Goal: Task Accomplishment & Management: Use online tool/utility

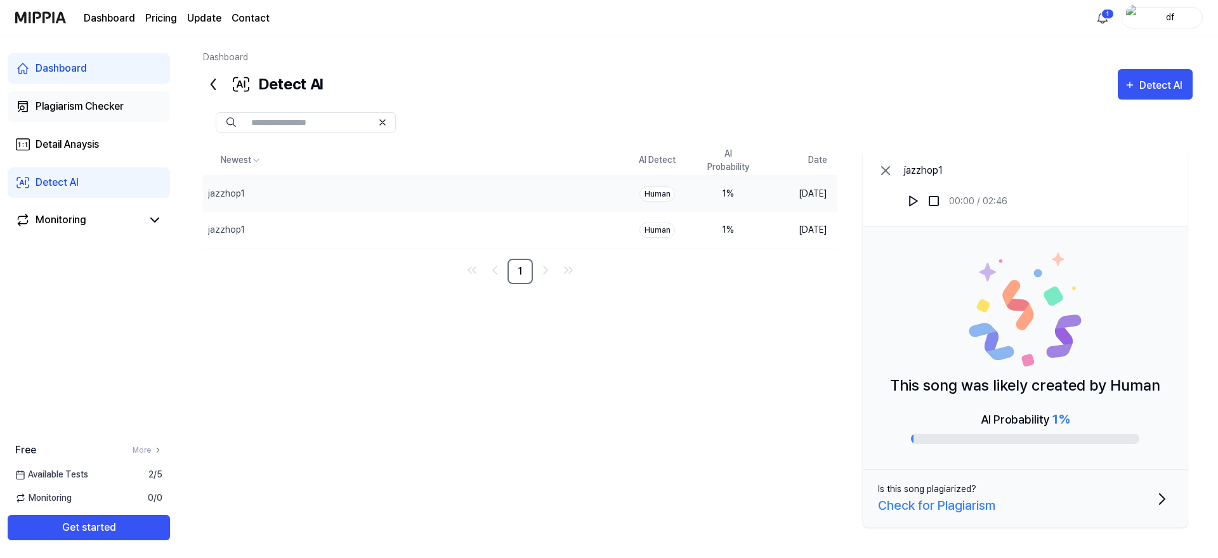
click at [112, 113] on div "Plagiarism Checker" at bounding box center [80, 106] width 88 height 15
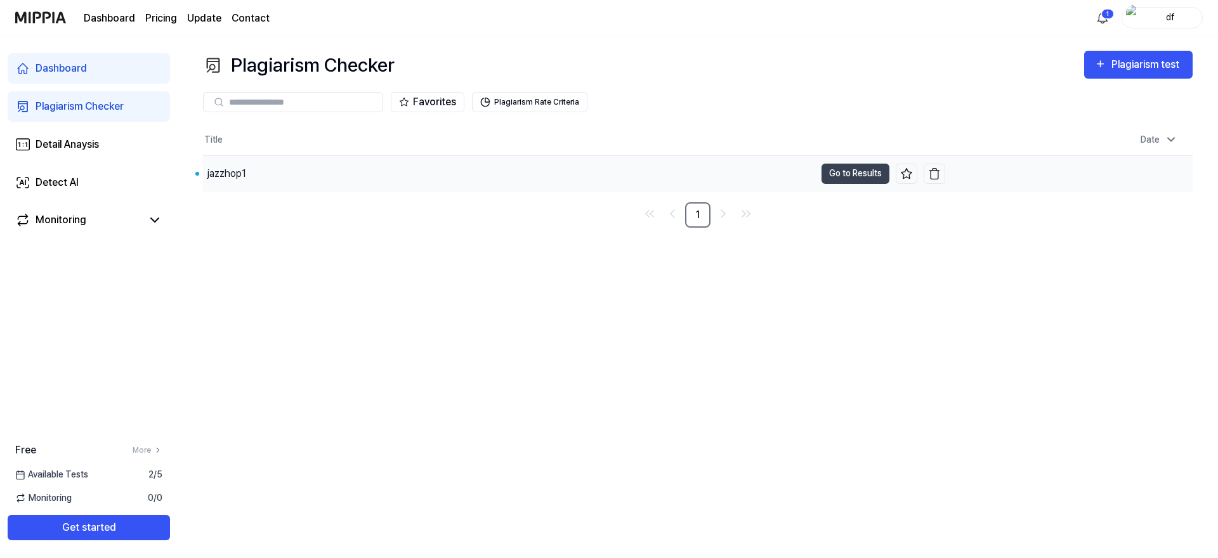
click at [325, 181] on div "jazzhop1" at bounding box center [509, 174] width 612 height 36
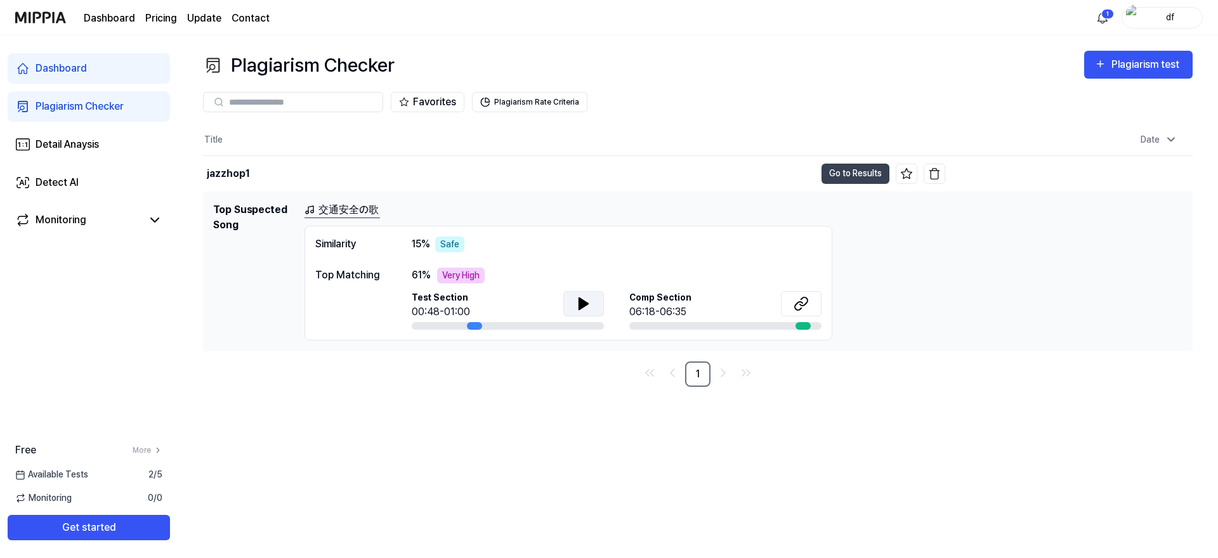
click at [596, 307] on button at bounding box center [583, 303] width 41 height 25
click at [585, 303] on icon at bounding box center [586, 303] width 3 height 10
click at [473, 280] on div "Very High" at bounding box center [461, 276] width 48 height 16
click at [339, 212] on link "交通安全の歌" at bounding box center [343, 210] width 76 height 16
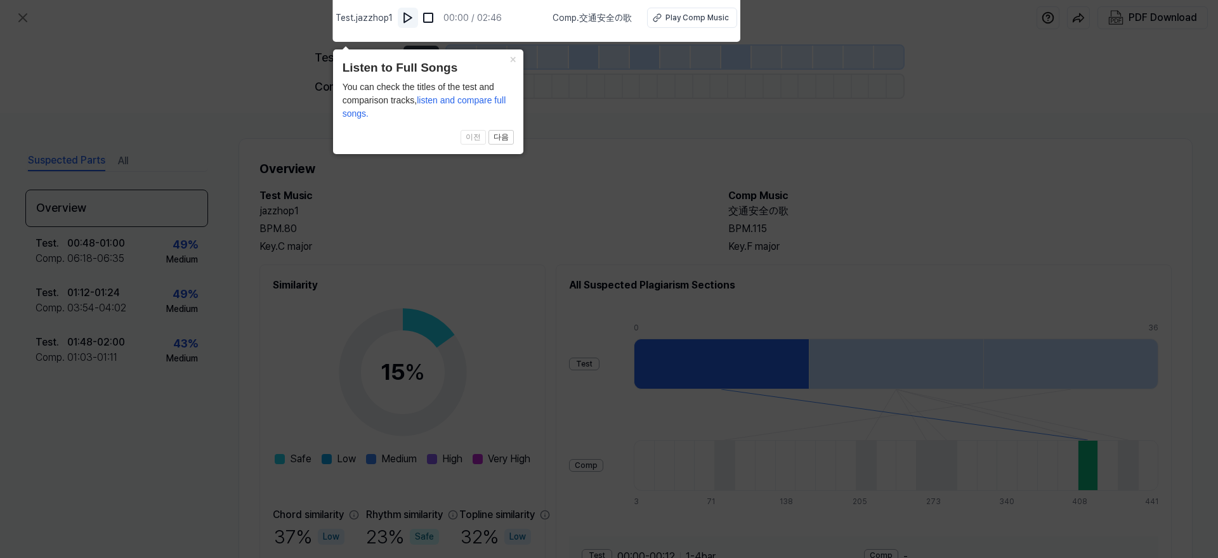
click at [407, 18] on img at bounding box center [408, 17] width 13 height 13
click at [704, 24] on button "Play Comp Music" at bounding box center [691, 18] width 90 height 20
click at [512, 58] on button "×" at bounding box center [513, 58] width 20 height 18
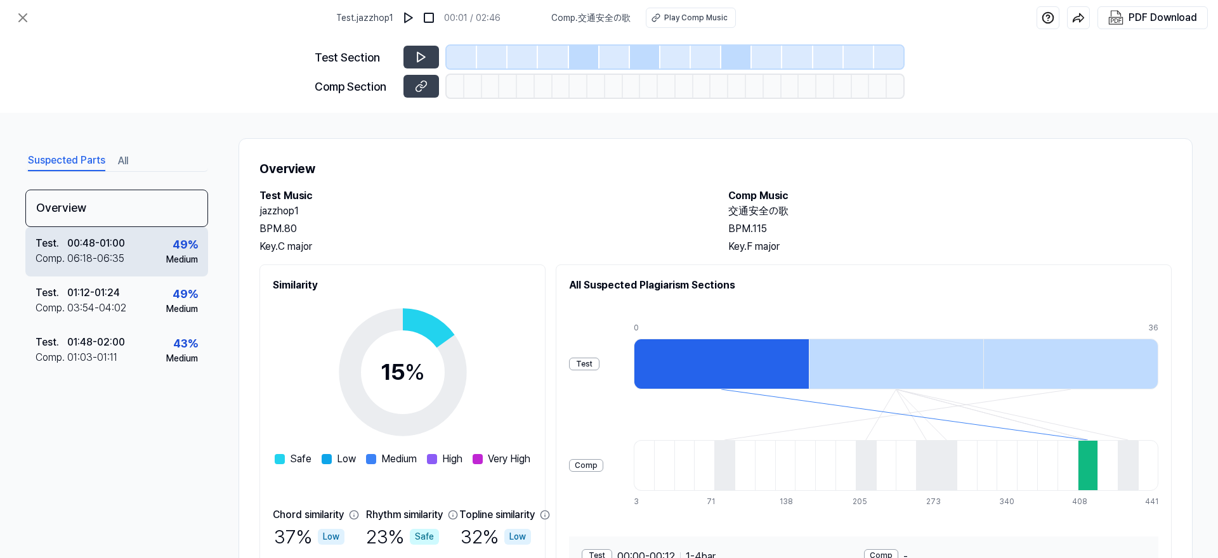
click at [132, 240] on div "Test . 00:48 - 01:00 Comp . 06:18 - 06:35 49 % Medium" at bounding box center [116, 251] width 183 height 49
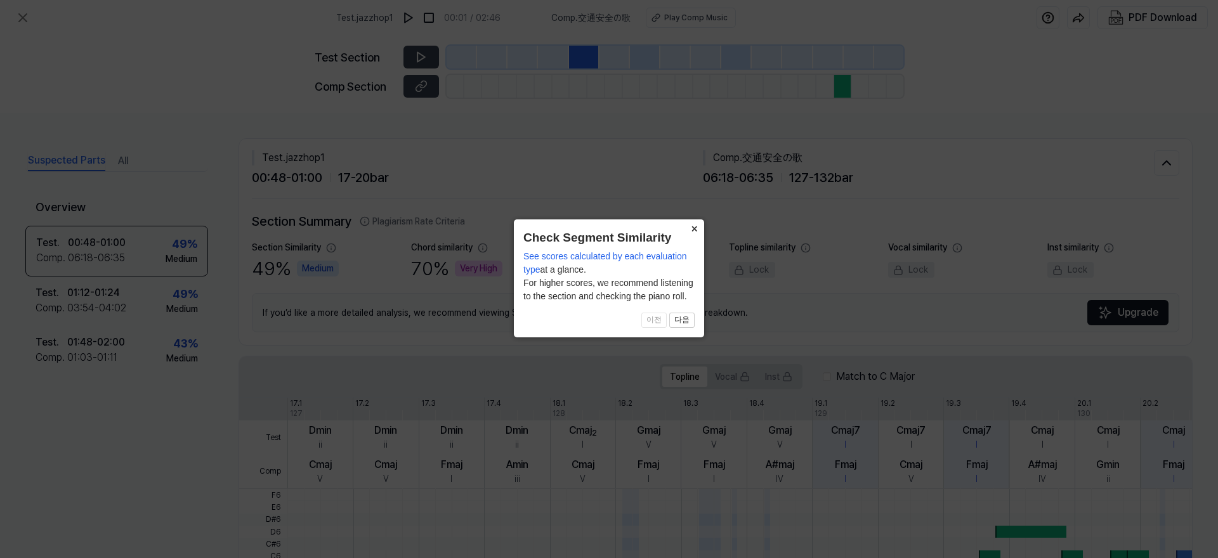
click at [695, 227] on button "×" at bounding box center [694, 229] width 20 height 18
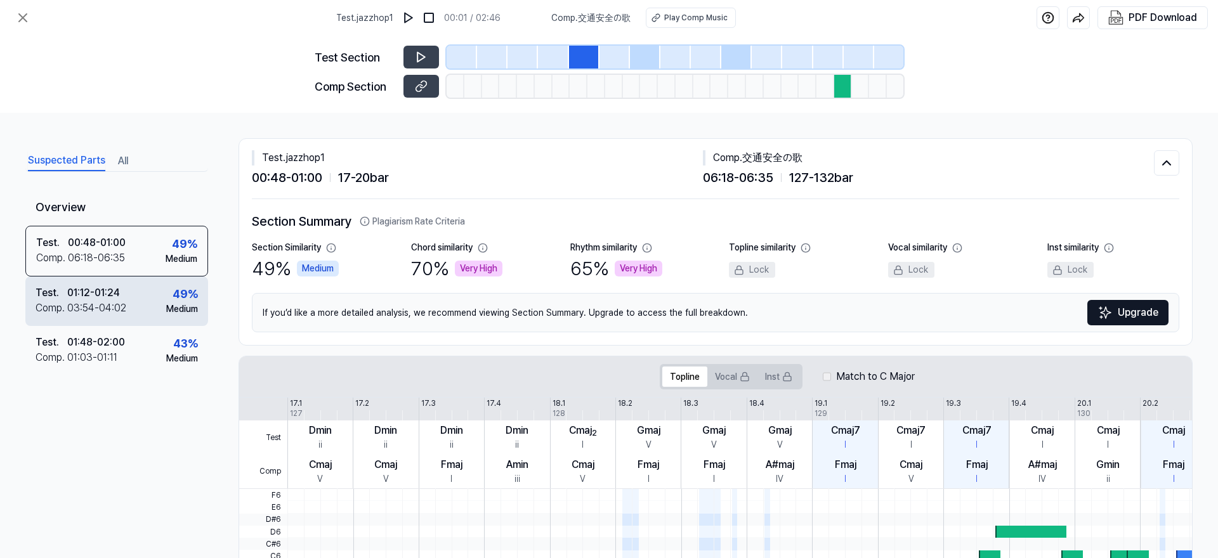
click at [152, 286] on div "Test . 01:12 - 01:24 Comp . 03:54 - 04:02 49 % Medium" at bounding box center [116, 301] width 183 height 49
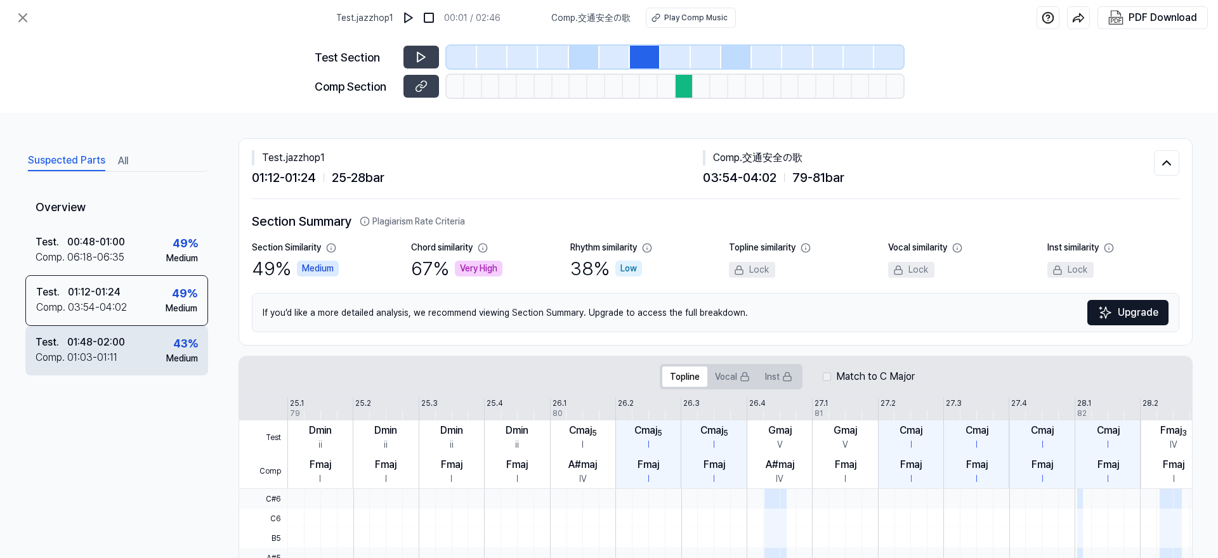
click at [140, 332] on div "Test . 01:48 - 02:00 Comp . 01:03 - 01:11 43 % Medium" at bounding box center [116, 350] width 183 height 49
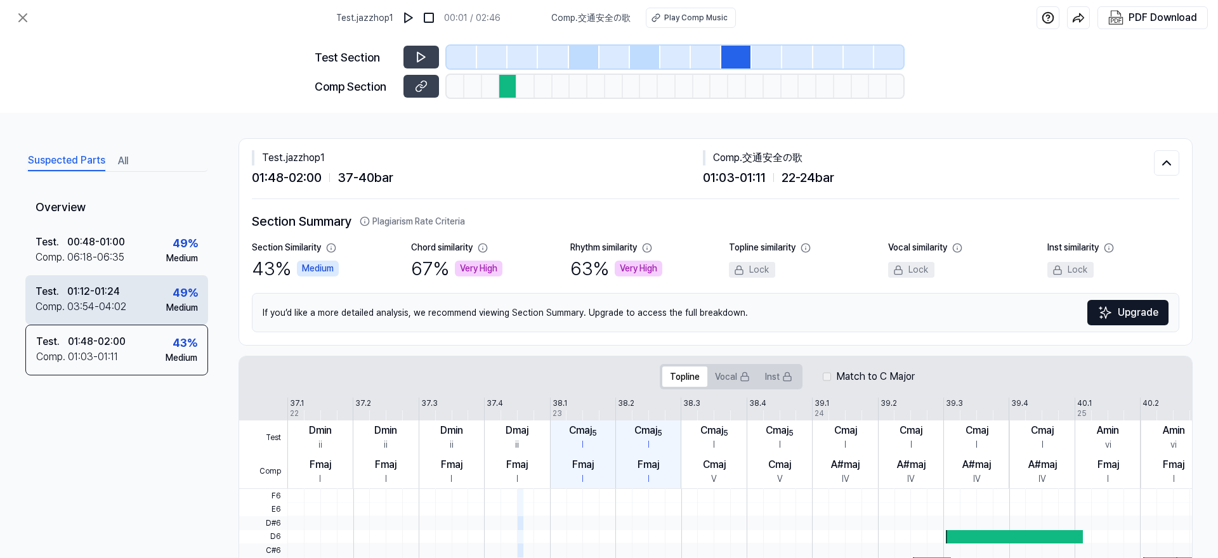
click at [142, 295] on div "Test . 01:12 - 01:24 Comp . 03:54 - 04:02 49 % Medium" at bounding box center [116, 299] width 183 height 49
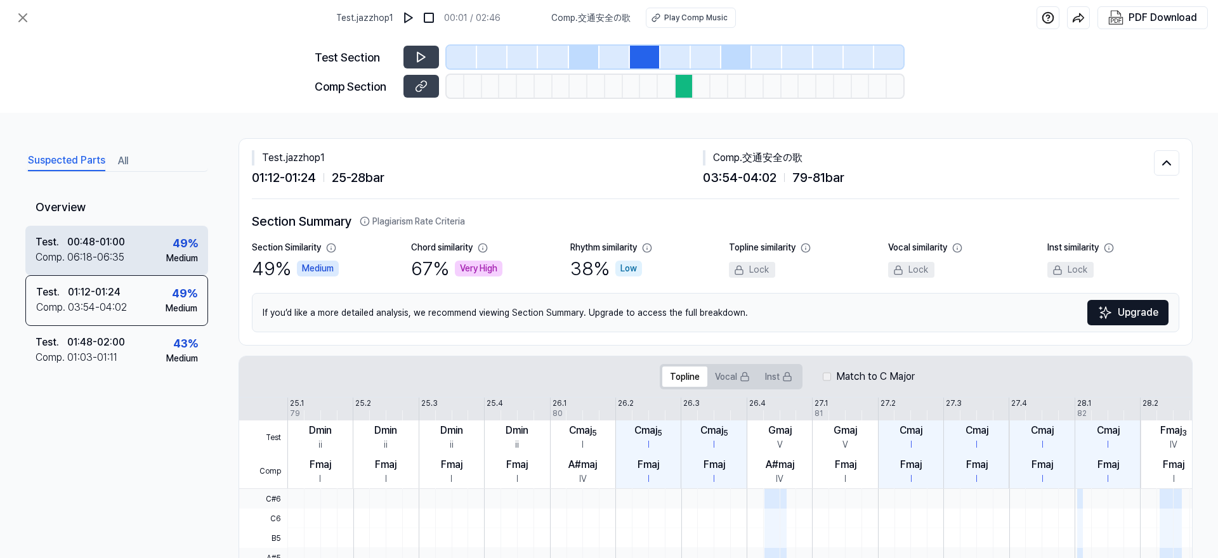
click at [147, 258] on div "Test . 00:48 - 01:00 Comp . 06:18 - 06:35 49 % Medium" at bounding box center [116, 250] width 183 height 49
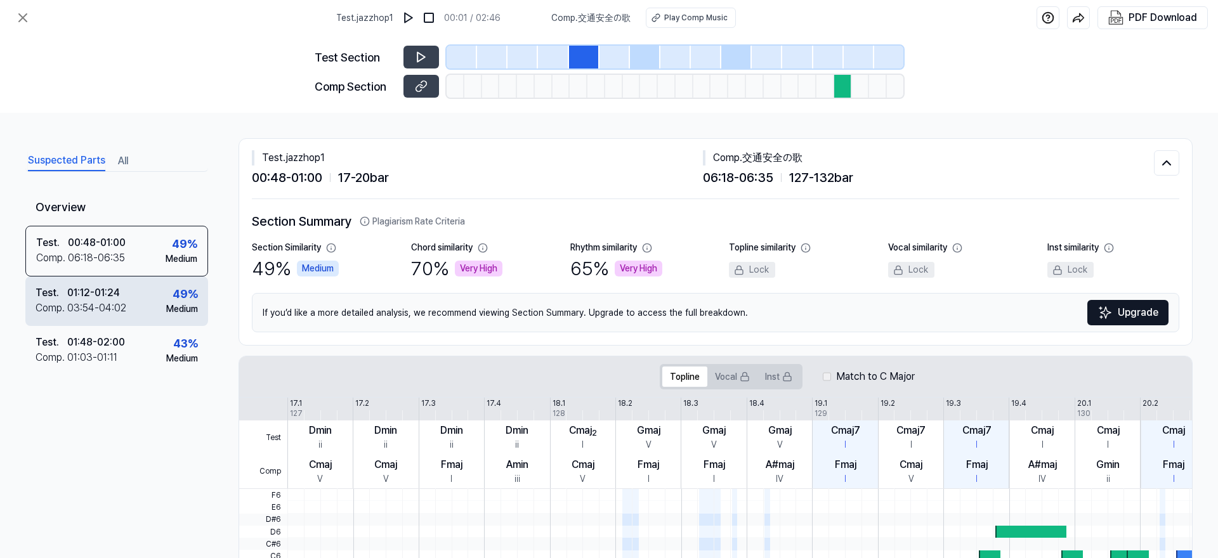
click at [141, 301] on div "Test . 01:12 - 01:24 Comp . 03:54 - 04:02 49 % Medium" at bounding box center [116, 301] width 183 height 49
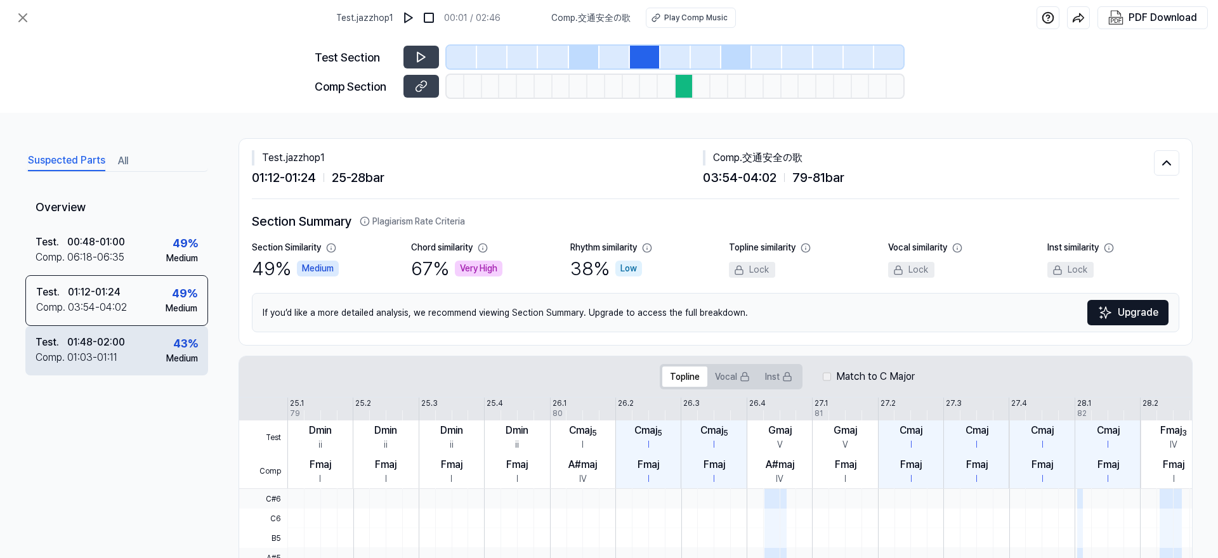
click at [139, 347] on div "Test . 01:48 - 02:00 Comp . 01:03 - 01:11 43 % Medium" at bounding box center [116, 350] width 183 height 49
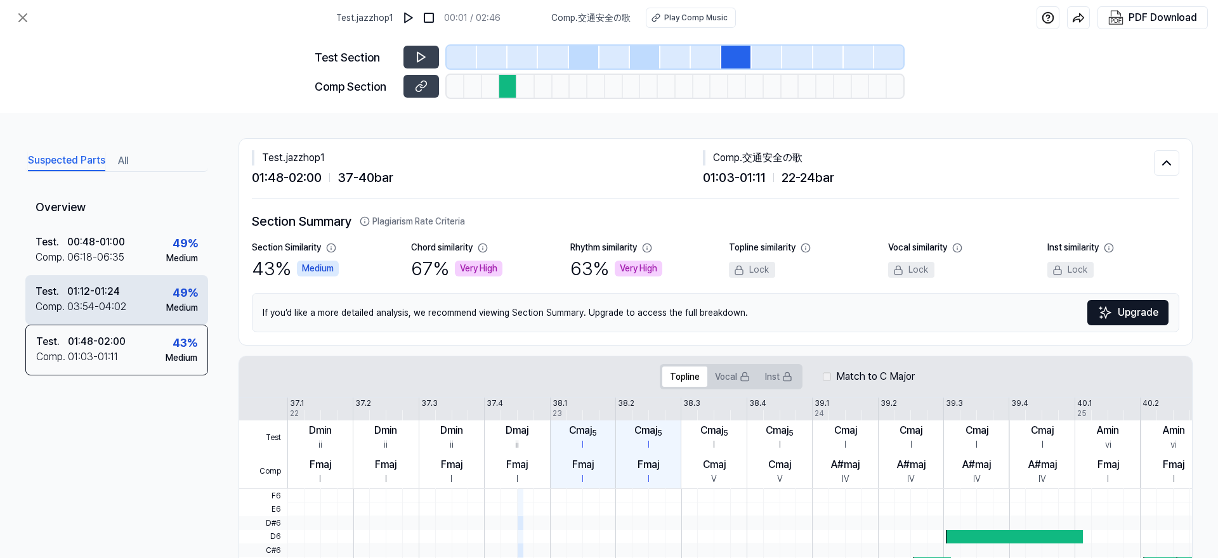
click at [155, 286] on div "Test . 01:12 - 01:24 Comp . 03:54 - 04:02 49 % Medium" at bounding box center [116, 299] width 183 height 49
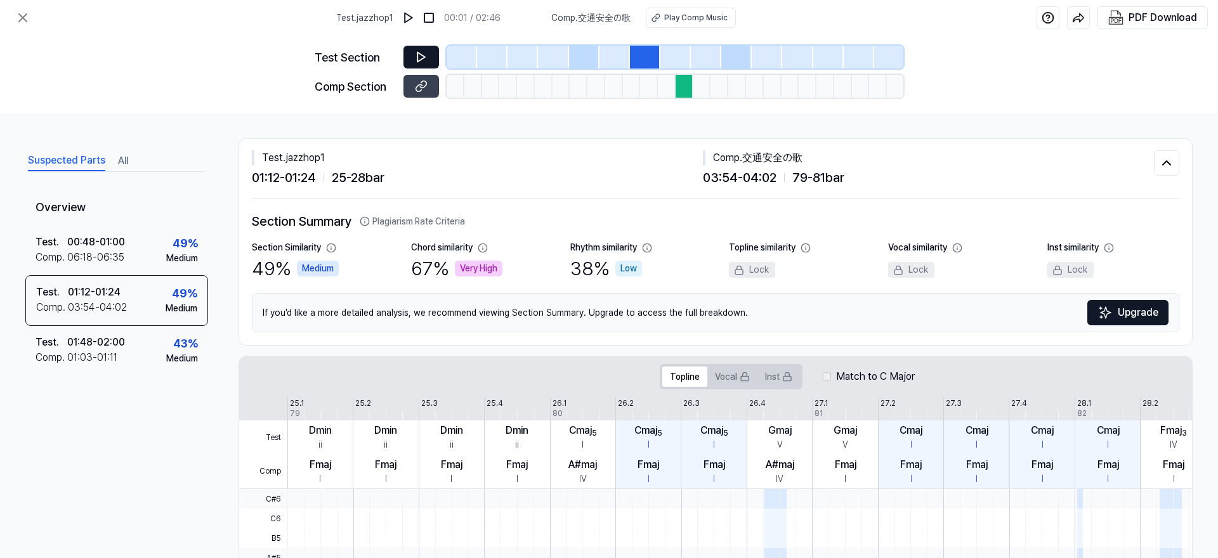
click at [427, 55] on icon at bounding box center [421, 57] width 13 height 13
click at [427, 56] on icon at bounding box center [421, 57] width 13 height 13
click at [421, 83] on icon at bounding box center [421, 86] width 13 height 13
